Goal: Transaction & Acquisition: Purchase product/service

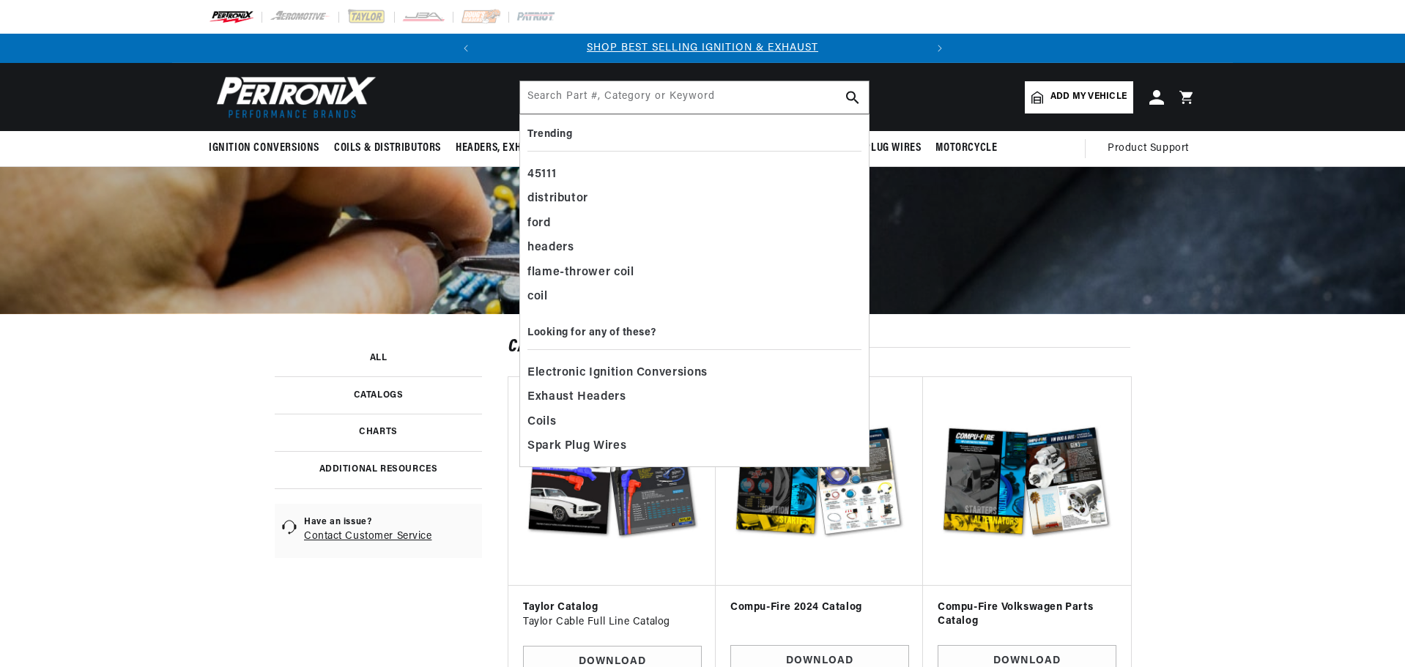
type input "n"
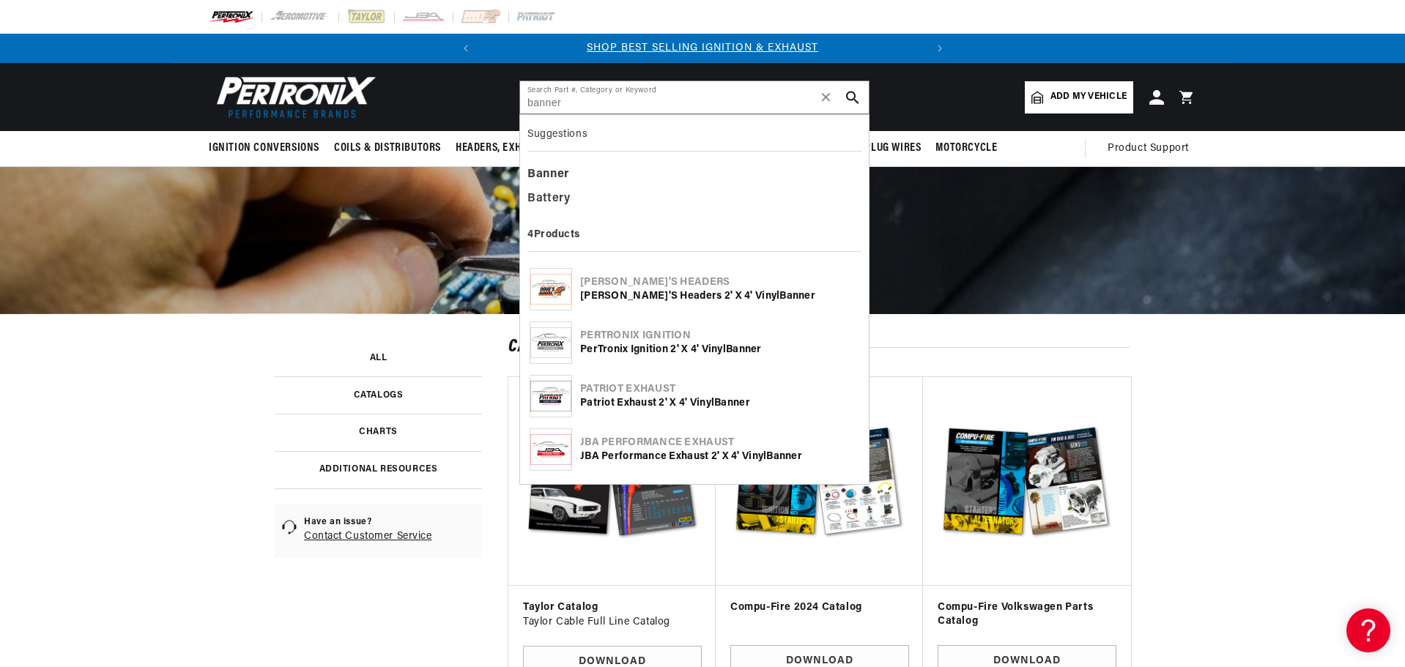
type input "banner"
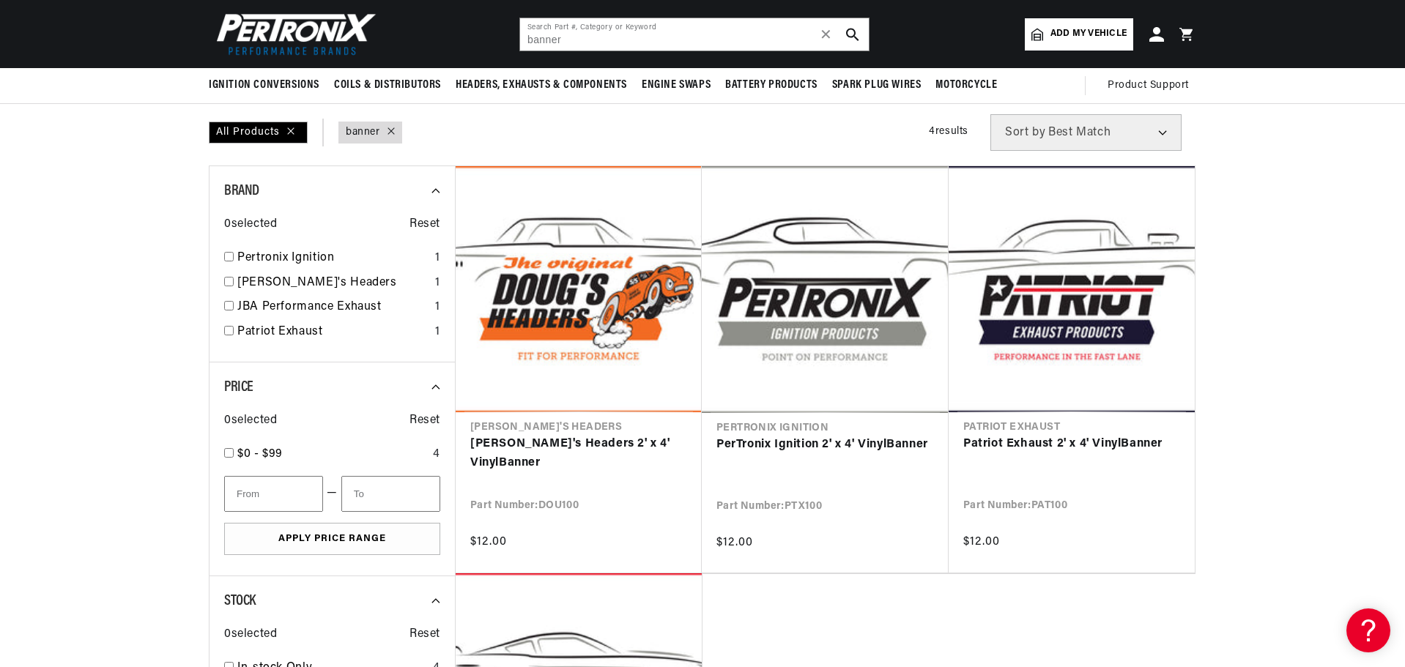
scroll to position [0, 444]
drag, startPoint x: 576, startPoint y: 42, endPoint x: 440, endPoint y: 38, distance: 136.3
click at [440, 38] on header "BETTER SEARCH RESULTS Add your vehicle's year, make, and model to find parts be…" at bounding box center [702, 34] width 1061 height 68
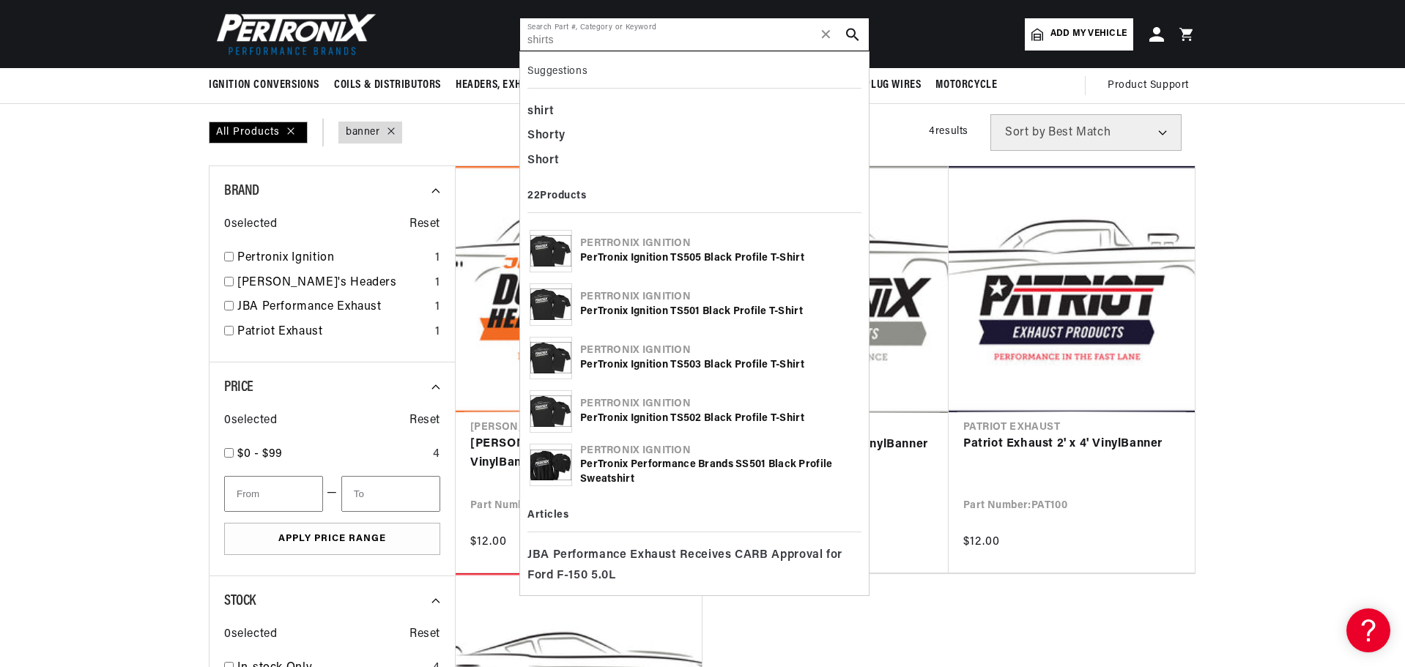
type input "shirts"
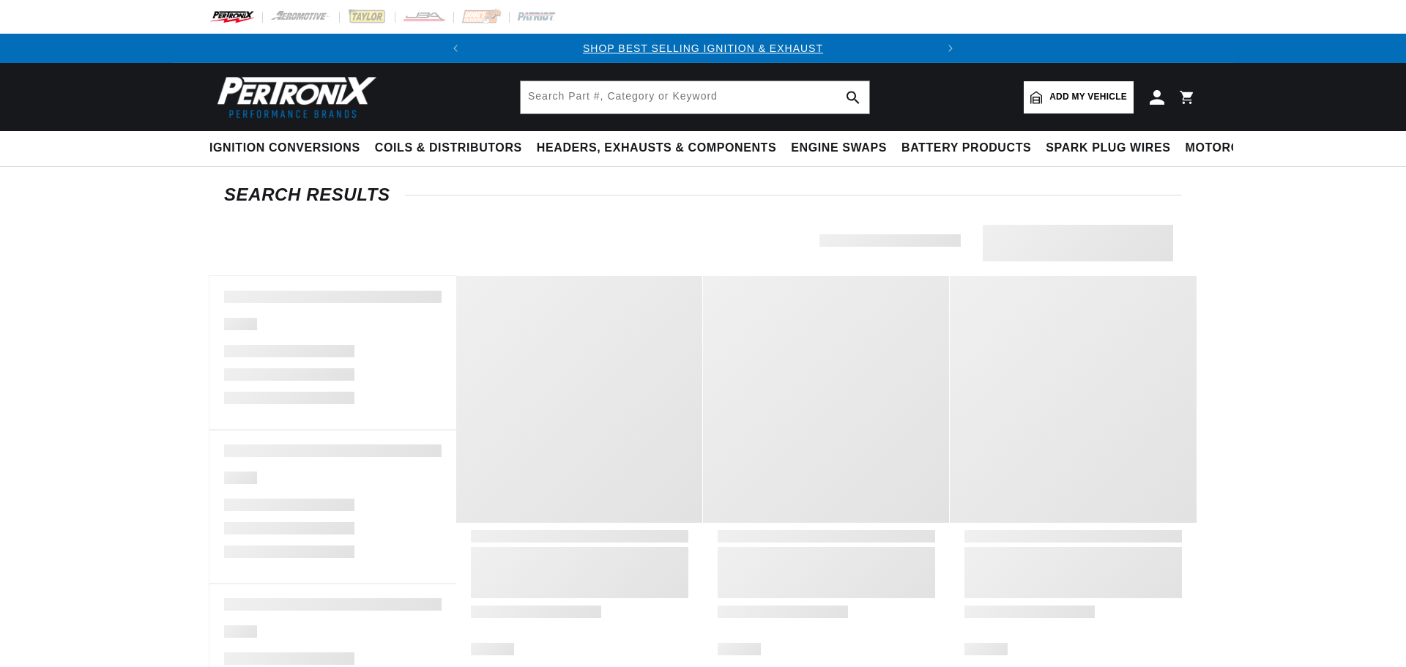
type input "shirts"
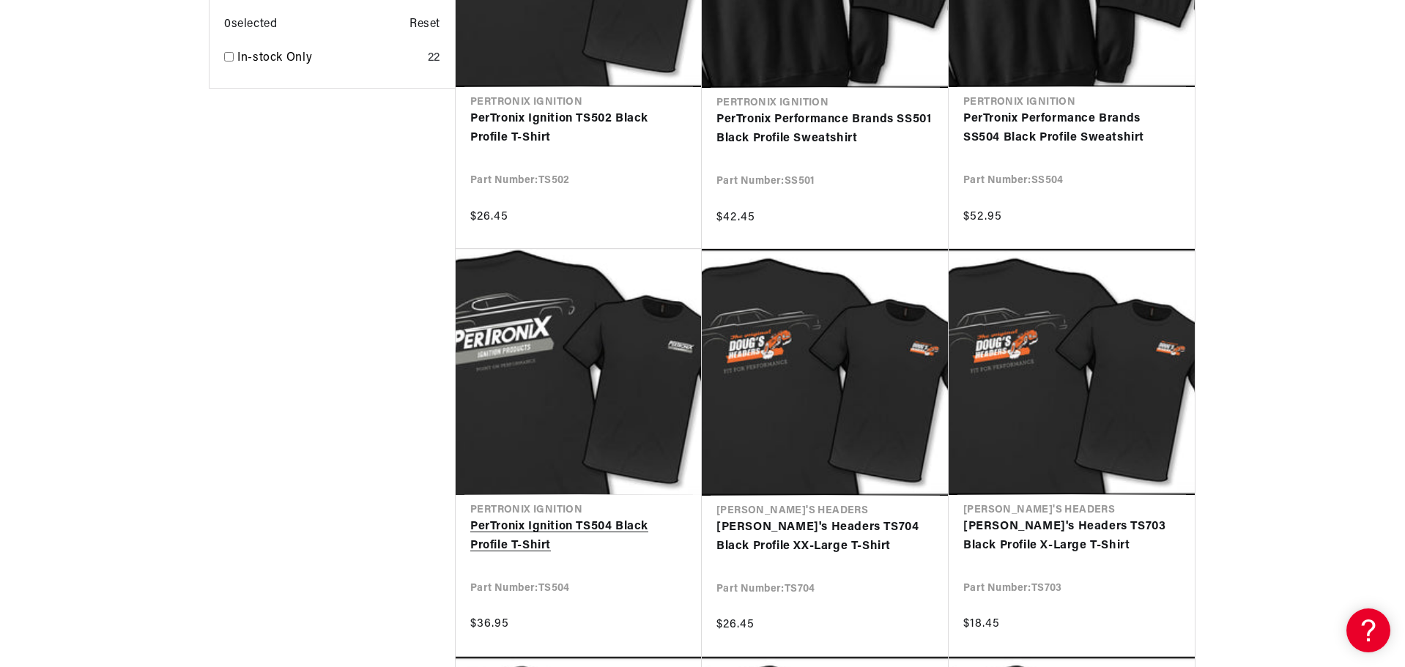
scroll to position [0, 444]
click at [517, 527] on link "PerTronix Ignition TS504 Black Profile T-Shirt" at bounding box center [578, 536] width 217 height 37
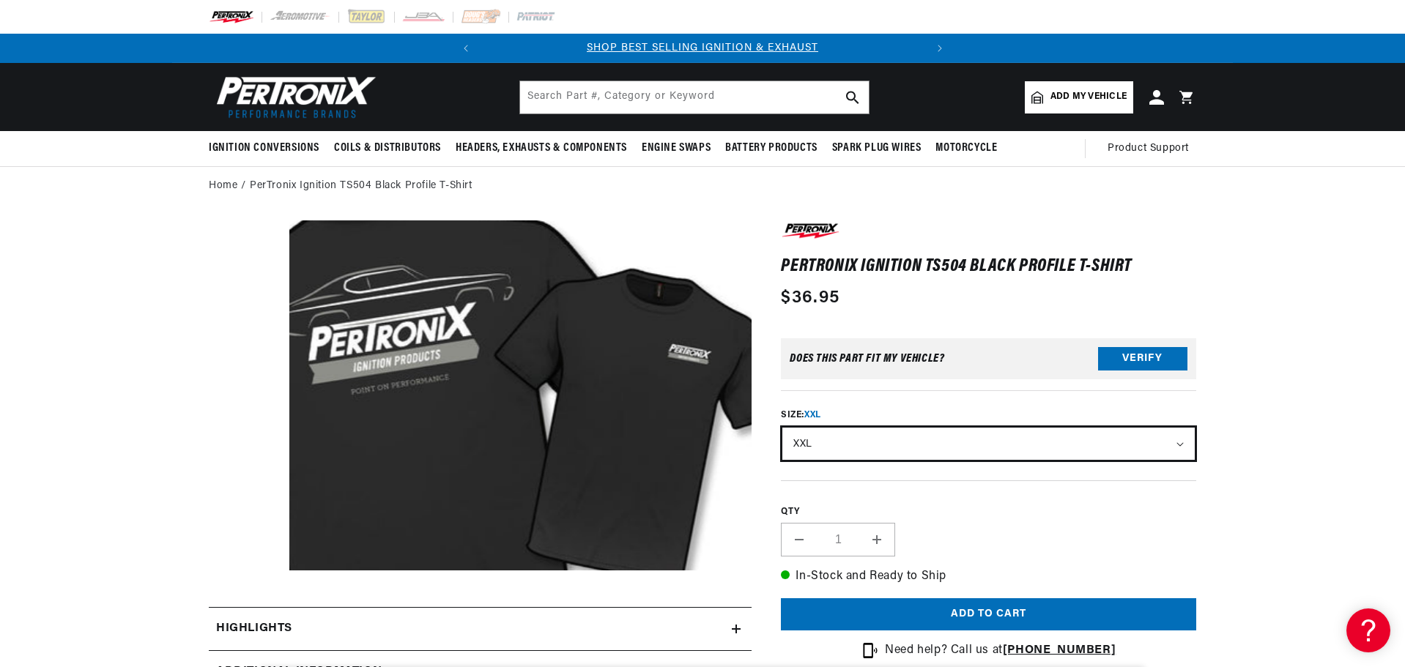
click at [1179, 445] on select "M L XL XXL XXXL" at bounding box center [988, 444] width 412 height 32
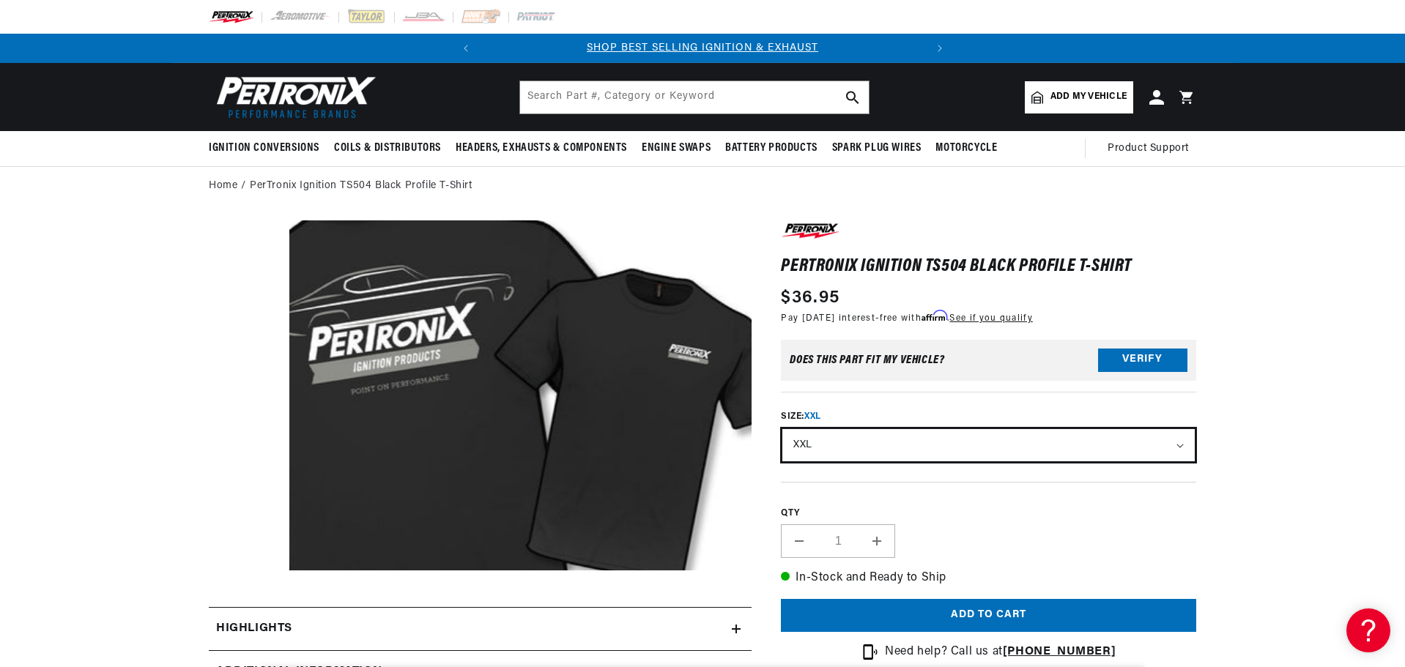
select select "/products/pertronix-ignition-ts503-black-profile-t-shirt"
click at [782, 429] on select "M L XL XXL XXXL" at bounding box center [988, 445] width 412 height 32
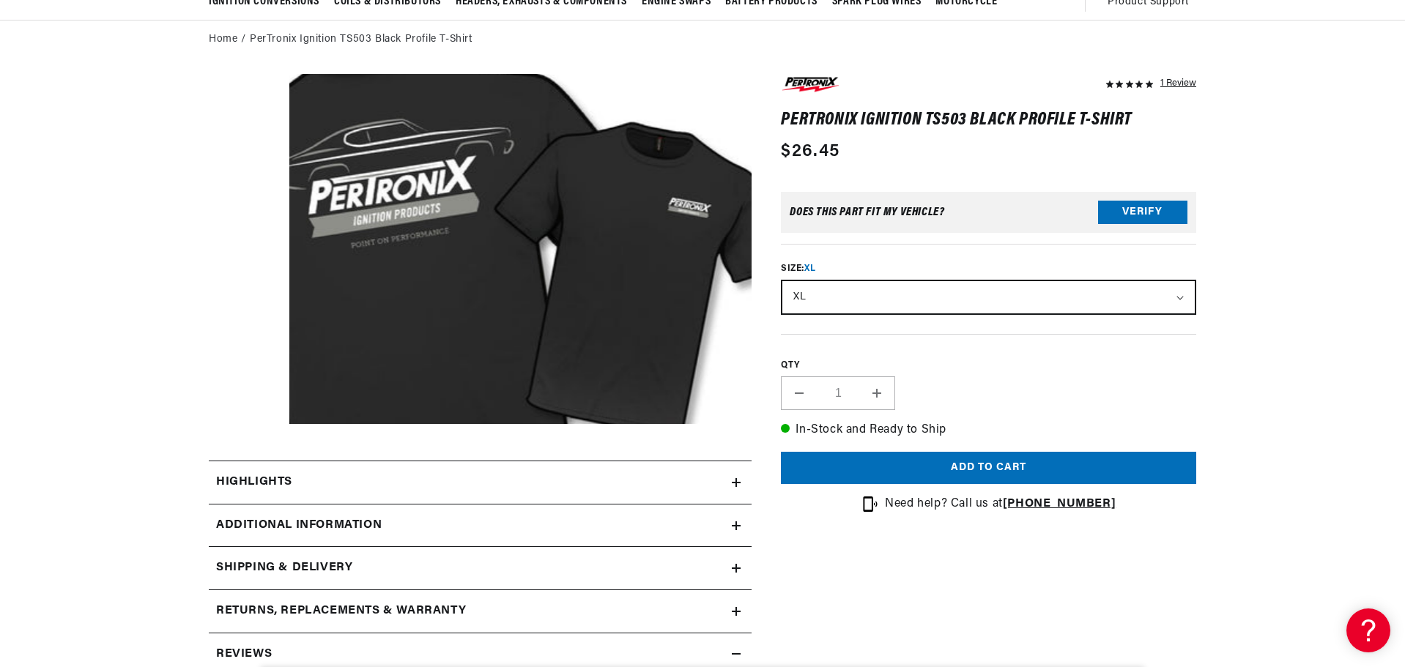
scroll to position [0, 444]
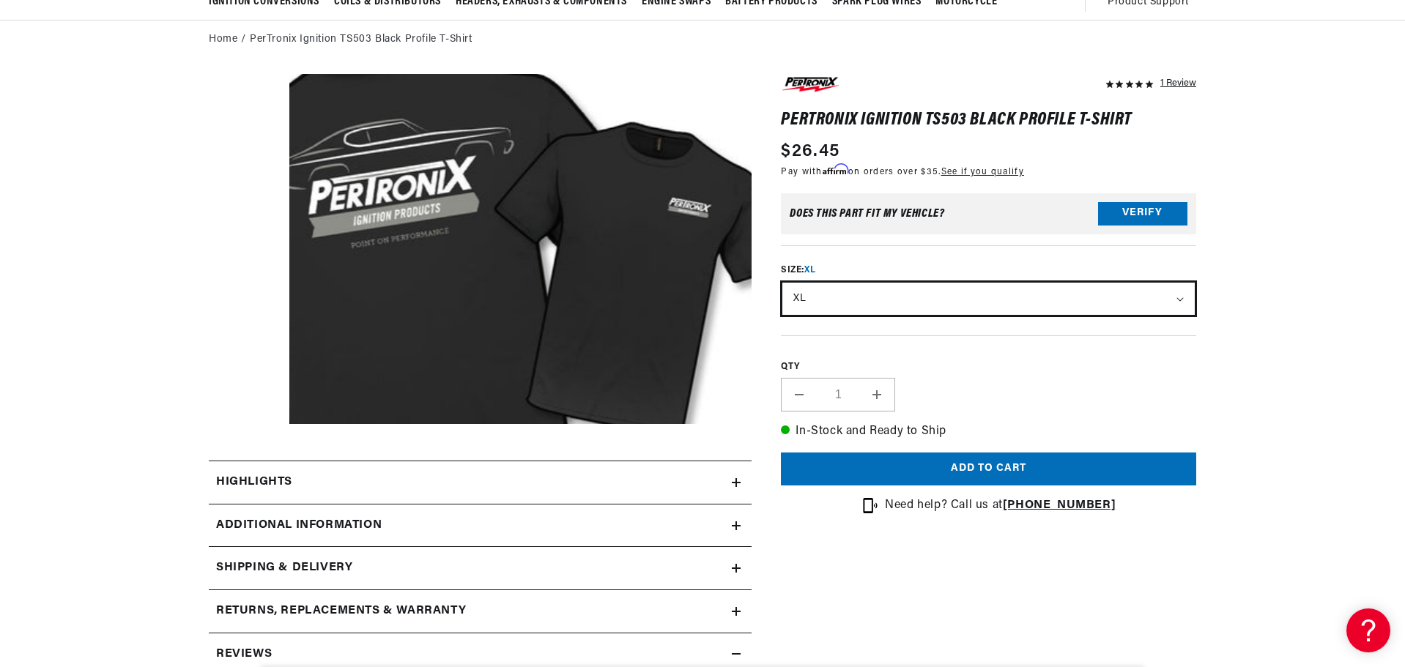
click at [1173, 298] on select "M L XL XXL XXXL" at bounding box center [988, 299] width 412 height 32
select select "/products/pertronix-ignition-ts504-black-profile-t-shirt"
click at [782, 283] on select "M L XL XXL XXXL" at bounding box center [988, 299] width 412 height 32
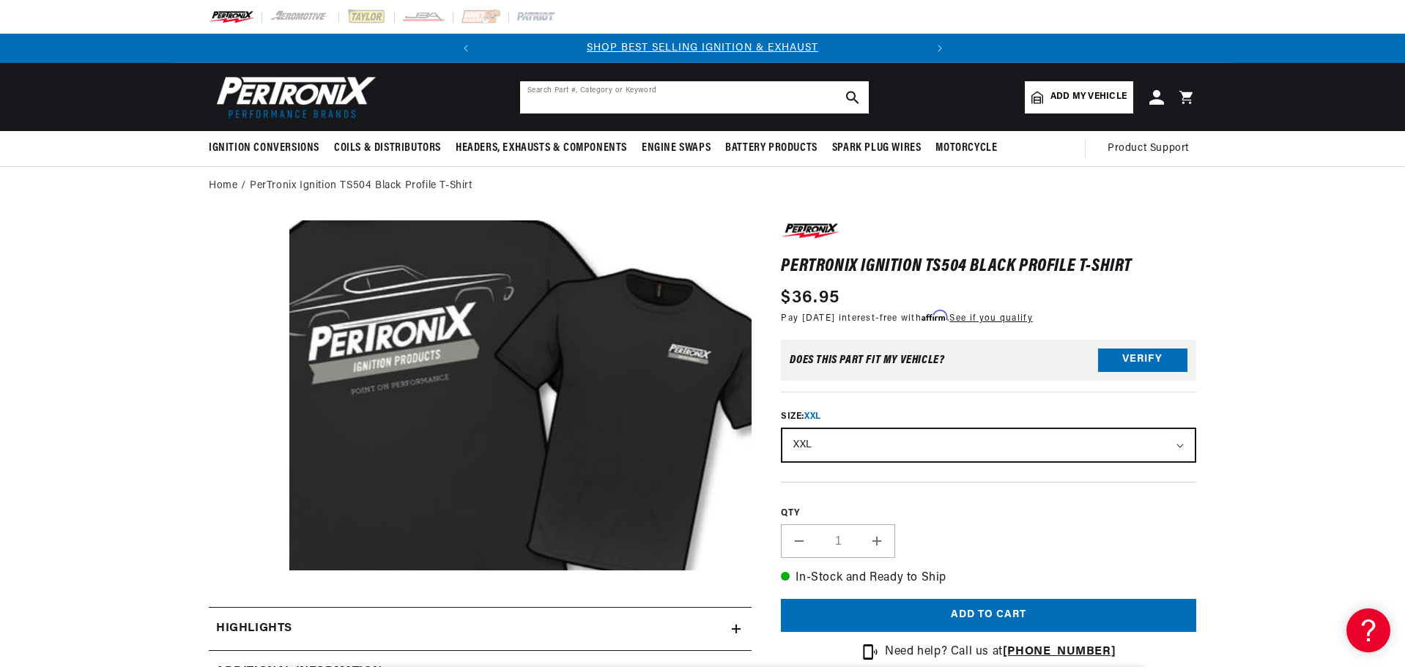
click at [607, 91] on input "text" at bounding box center [694, 97] width 349 height 32
type input "hat"
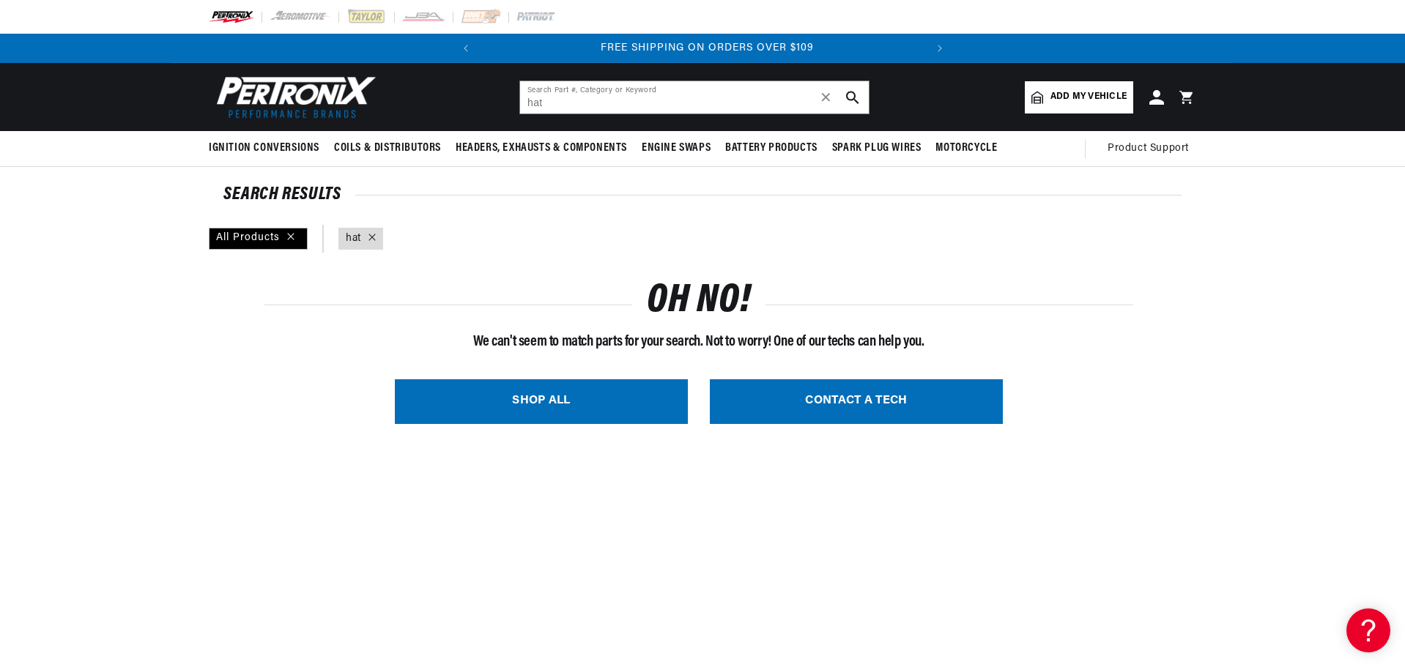
scroll to position [0, 444]
